Goal: Task Accomplishment & Management: Use online tool/utility

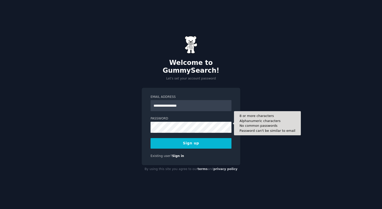
type input "**********"
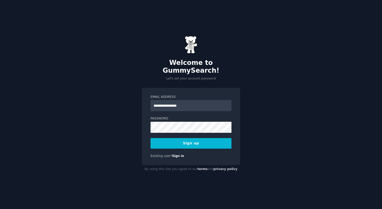
click at [187, 140] on button "Sign up" at bounding box center [190, 143] width 81 height 11
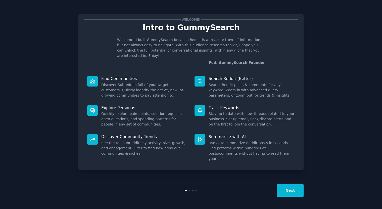
click at [216, 39] on p "Welcome! I built GummySearch because Reddit is a treasure trove of information,…" at bounding box center [191, 47] width 148 height 21
click at [288, 192] on button "Next" at bounding box center [289, 190] width 27 height 12
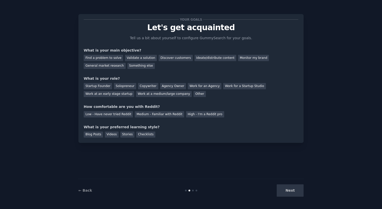
click at [290, 188] on div "Next" at bounding box center [265, 190] width 75 height 12
click at [107, 56] on div "Find a problem to solve" at bounding box center [103, 58] width 39 height 6
click at [165, 58] on div "Discover customers" at bounding box center [175, 58] width 34 height 6
click at [104, 57] on div "Find a problem to solve" at bounding box center [103, 58] width 39 height 6
click at [125, 88] on div "Solopreneur" at bounding box center [125, 86] width 22 height 6
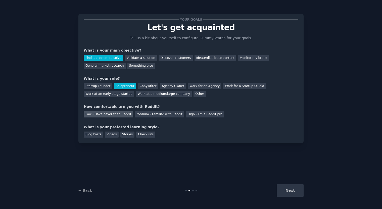
click at [113, 115] on div "Low - Have never tried Reddit" at bounding box center [108, 114] width 49 height 6
click at [123, 135] on div "Stories" at bounding box center [127, 134] width 14 height 6
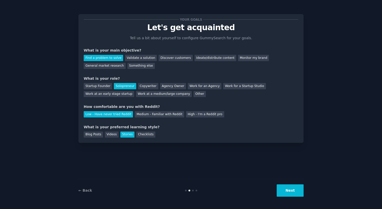
click at [289, 191] on button "Next" at bounding box center [289, 190] width 27 height 12
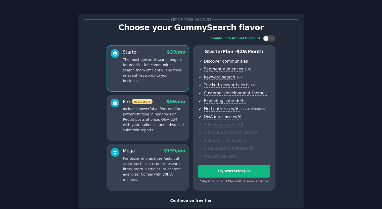
click at [194, 201] on div "Continue on free tier" at bounding box center [191, 200] width 214 height 5
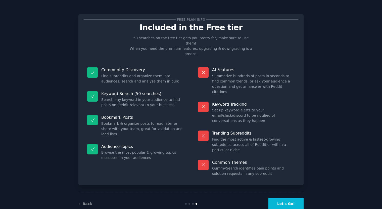
click at [287, 197] on button "Let's Go!" at bounding box center [285, 203] width 35 height 12
